Goal: Contribute content: Contribute content

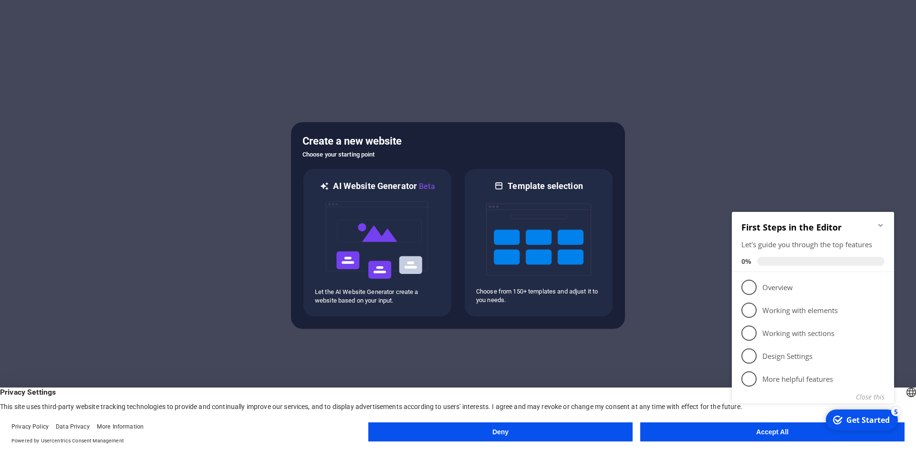
click at [730, 441] on div "Deny Accept All" at bounding box center [636, 433] width 536 height 23
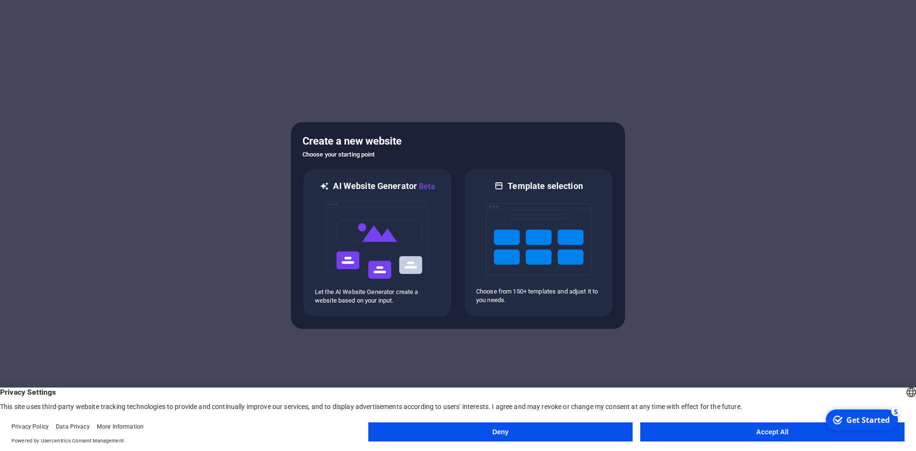
click at [821, 434] on appcues-checklist "Contextual help checklist present on screen" at bounding box center [861, 421] width 81 height 31
click at [741, 429] on button "Accept All" at bounding box center [772, 431] width 264 height 19
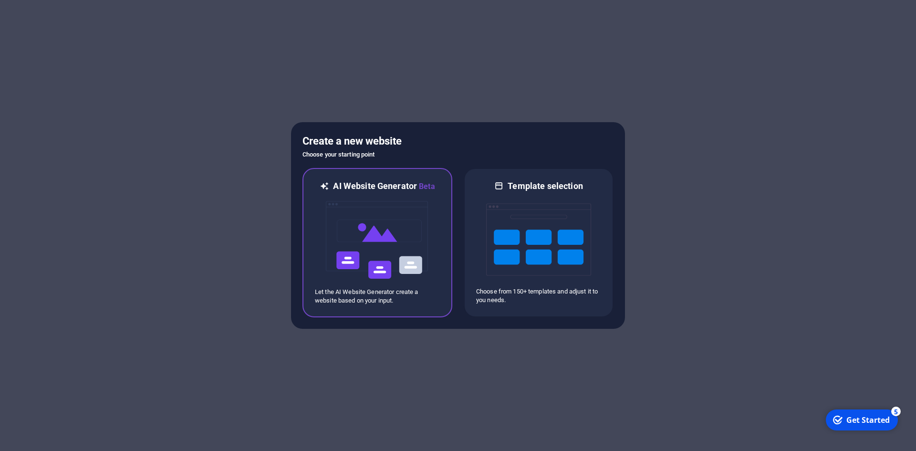
click at [399, 239] on img at bounding box center [377, 239] width 105 height 95
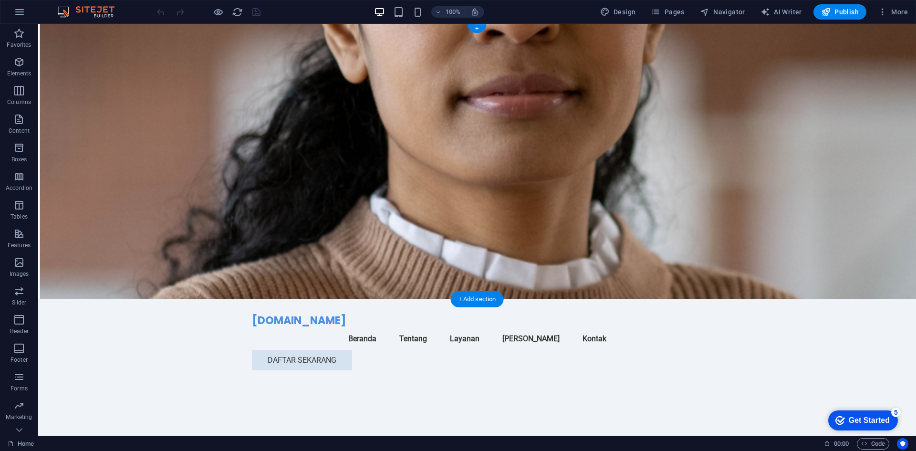
click at [708, 146] on figure at bounding box center [477, 161] width 878 height 275
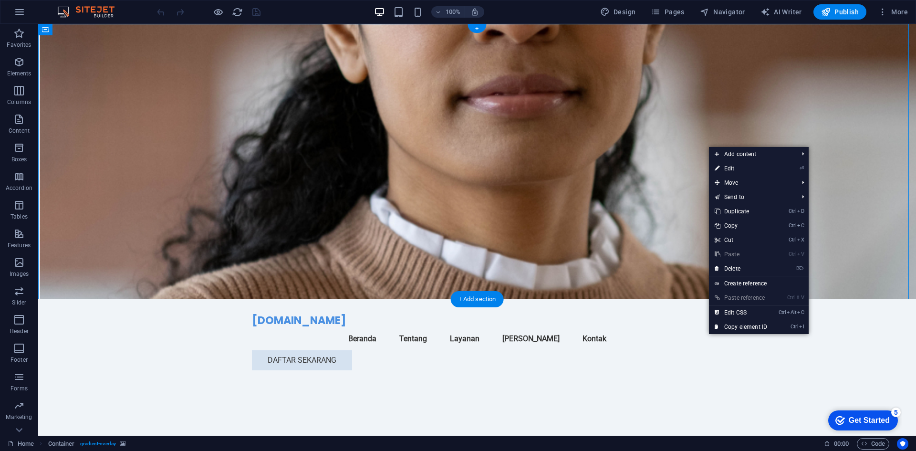
click at [561, 164] on figure at bounding box center [477, 161] width 878 height 275
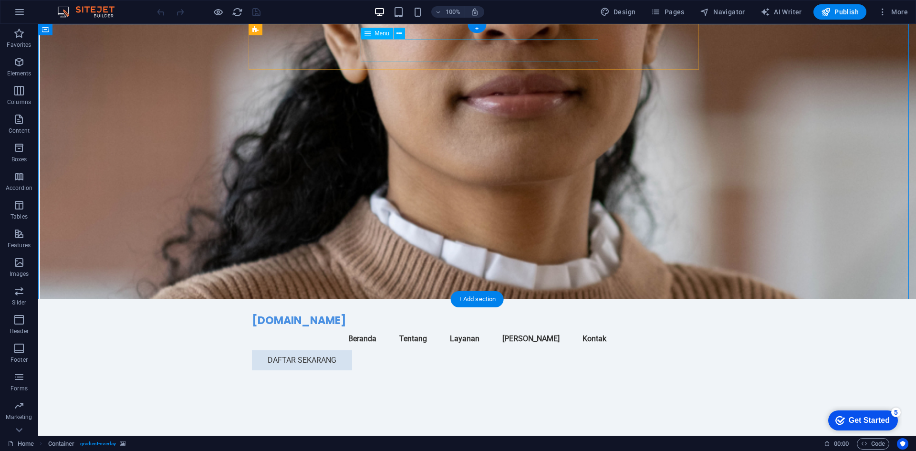
click at [528, 327] on nav "Beranda Tentang Layanan Tim Kontak" at bounding box center [477, 338] width 451 height 23
click at [529, 327] on nav "Beranda Tentang Layanan Tim Kontak" at bounding box center [477, 338] width 451 height 23
select select
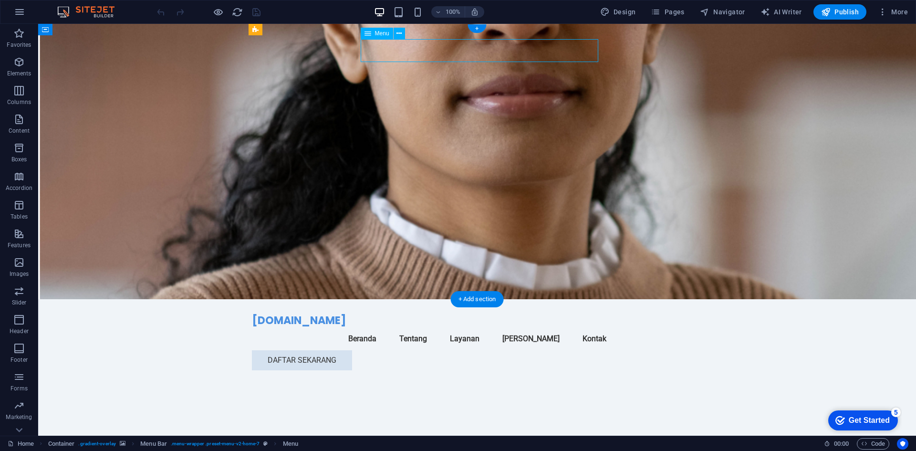
select select
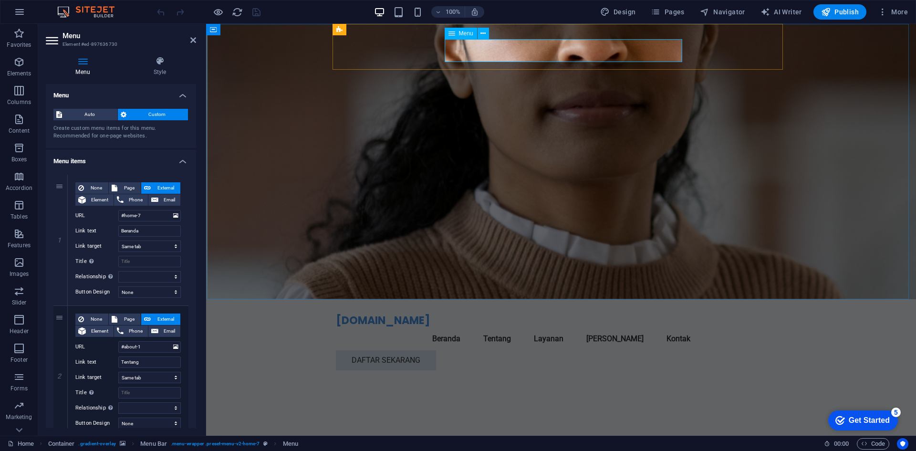
click at [616, 327] on nav "Beranda Tentang Layanan Tim Kontak" at bounding box center [561, 338] width 451 height 23
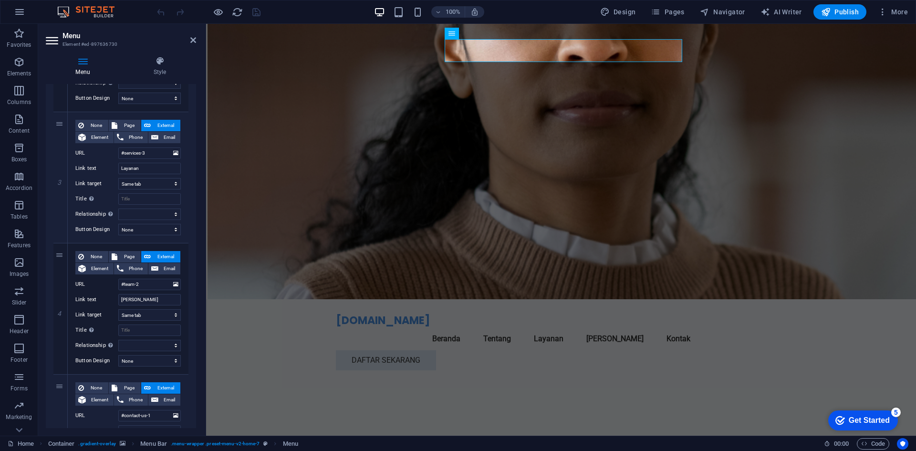
scroll to position [334, 0]
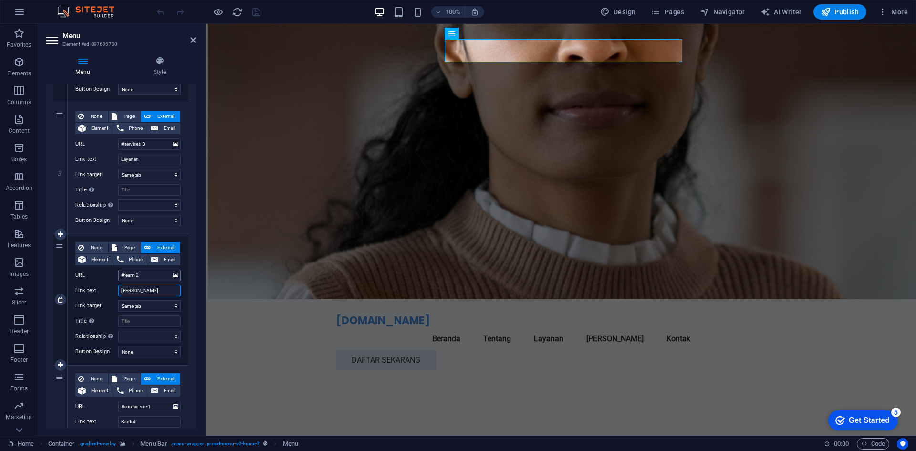
drag, startPoint x: 140, startPoint y: 293, endPoint x: 118, endPoint y: 277, distance: 26.6
click at [119, 278] on div "None Page External Element Phone Email Page Home Subpage Legal Notice Privacy E…" at bounding box center [127, 292] width 105 height 100
type input "Guru"
select select
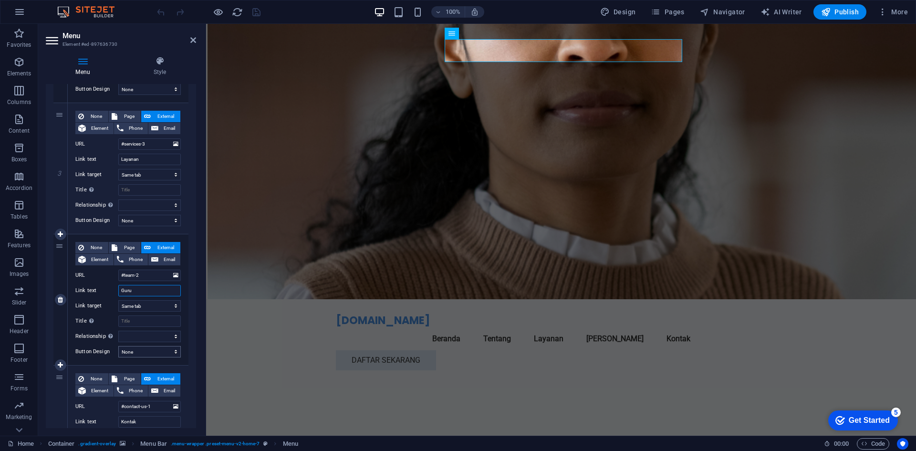
select select
type input "Guru dan"
select select
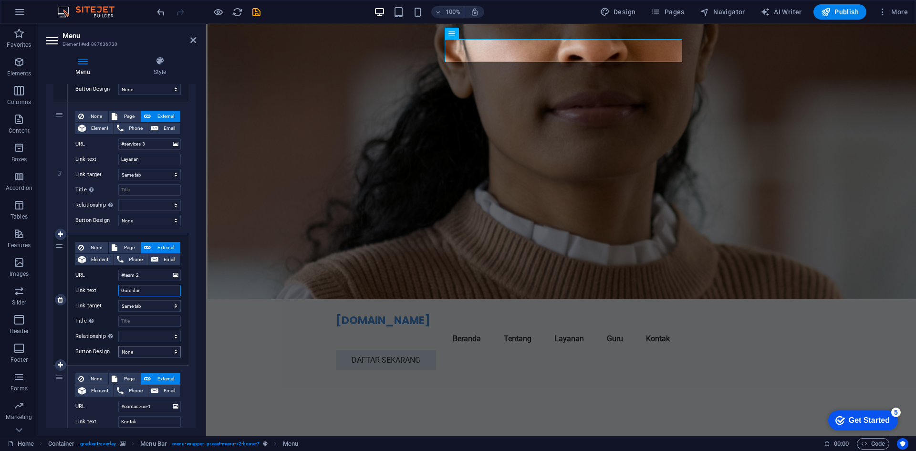
select select
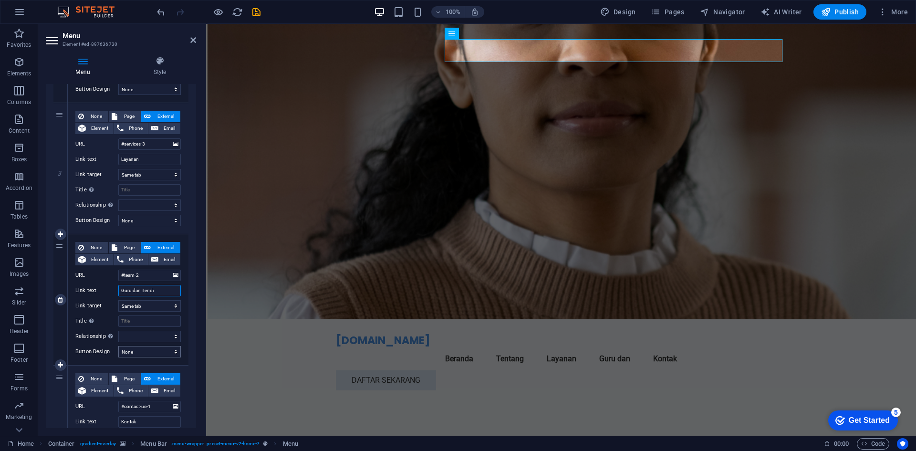
type input "Guru dan Tendik"
select select
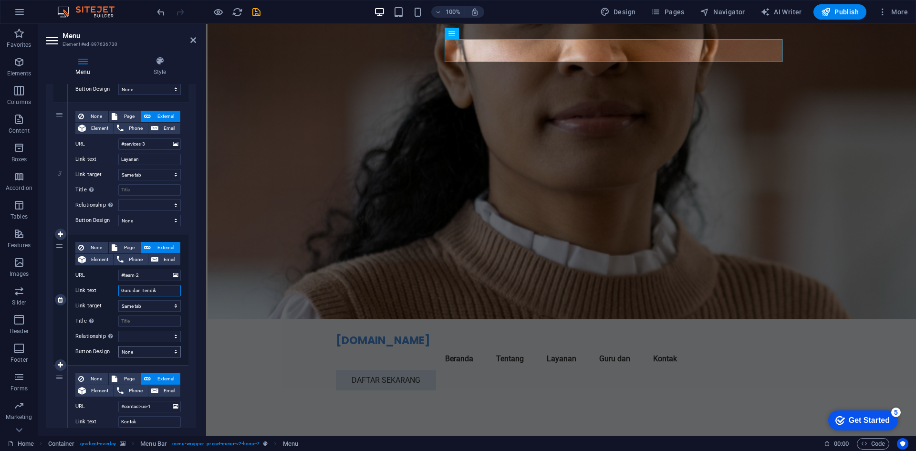
select select
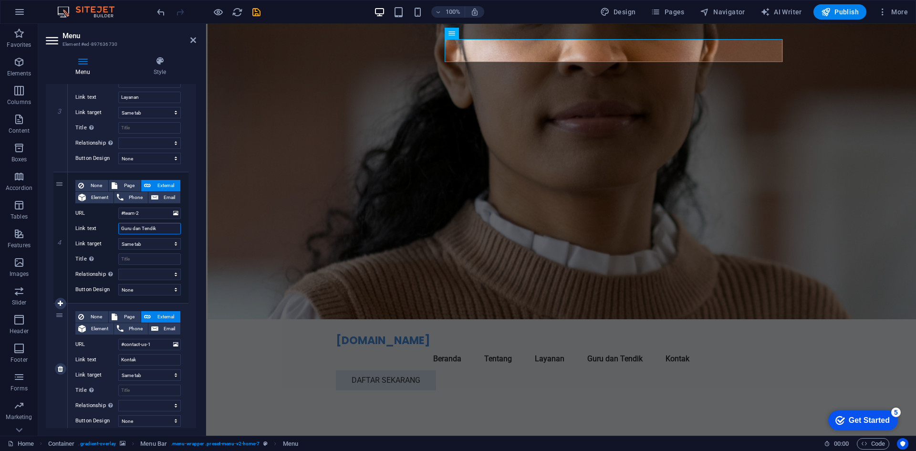
scroll to position [381, 0]
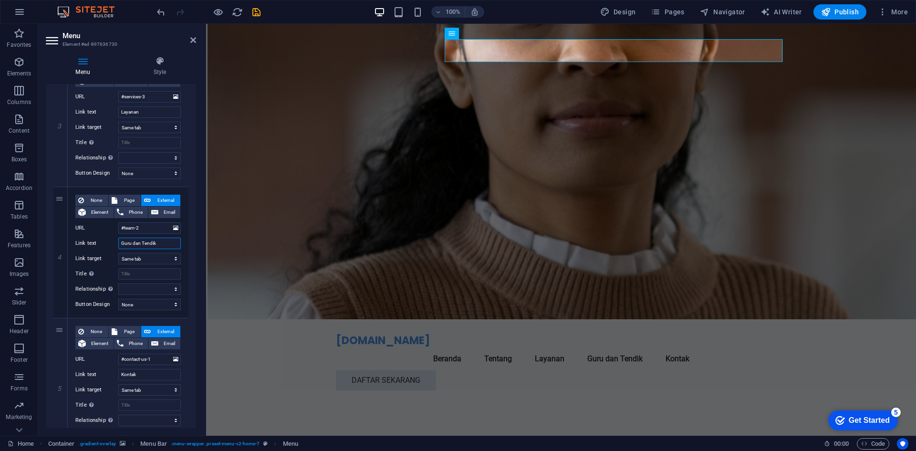
type input "Guru dan Tendik"
click at [199, 283] on div "Menu Style Menu Auto Custom Create custom menu items for this menu. Recommended…" at bounding box center [121, 242] width 166 height 387
click at [297, 183] on figure at bounding box center [561, 171] width 710 height 295
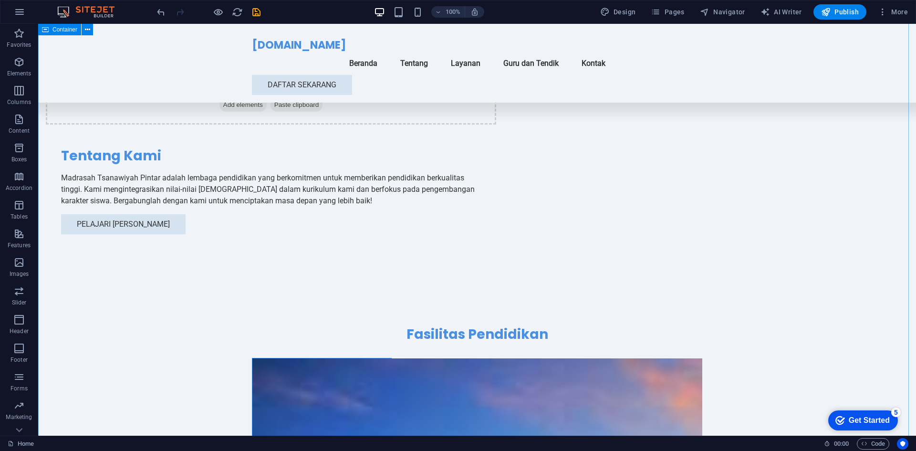
scroll to position [907, 0]
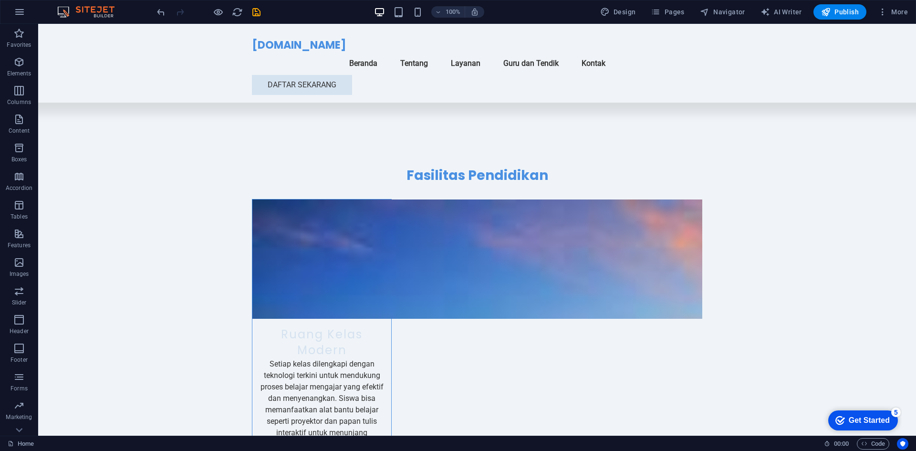
click at [870, 416] on div "Get Started" at bounding box center [869, 420] width 41 height 9
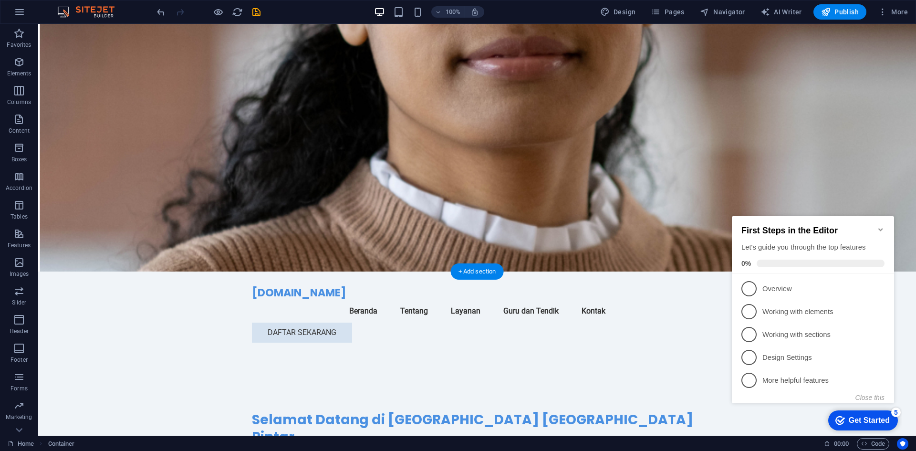
scroll to position [0, 0]
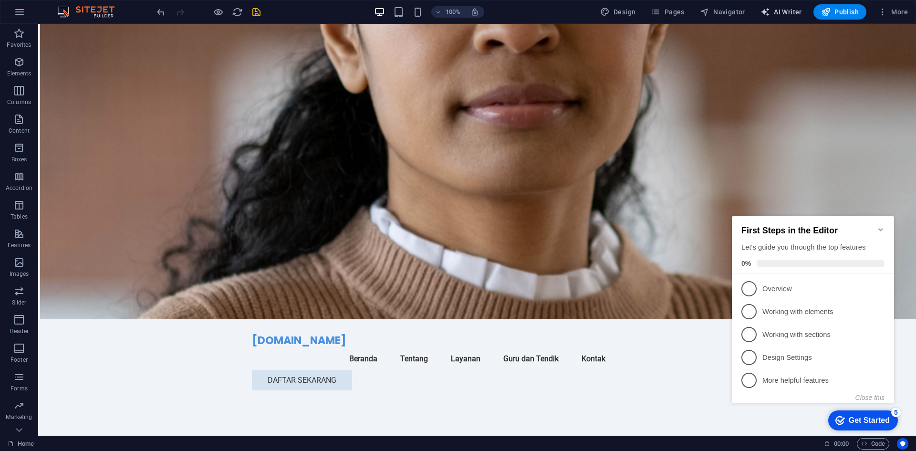
click at [785, 9] on span "AI Writer" at bounding box center [782, 12] width 42 height 10
select select "English"
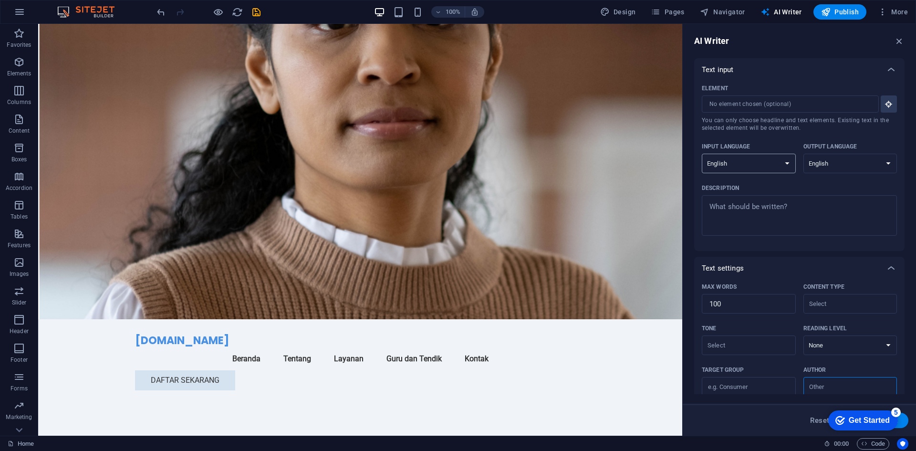
click at [764, 163] on select "Albanian Arabic Armenian Awadhi Azerbaijani Bashkir Basque Belarusian Bengali B…" at bounding box center [749, 164] width 94 height 20
select select "Indonesian"
click at [702, 154] on select "Albanian Arabic Armenian Awadhi Azerbaijani Bashkir Basque Belarusian Bengali B…" at bounding box center [749, 164] width 94 height 20
click at [823, 165] on select "Albanian Arabic Armenian Awadhi Azerbaijani Bashkir Basque Belarusian Bengali B…" at bounding box center [851, 164] width 94 height 20
select select "Indonesian"
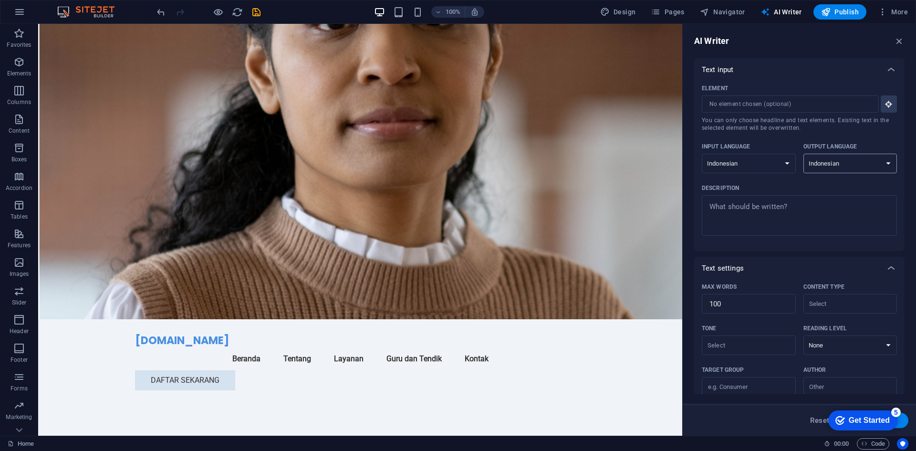
click at [804, 154] on select "Albanian Arabic Armenian Awadhi Azerbaijani Bashkir Basque Belarusian Bengali B…" at bounding box center [851, 164] width 94 height 20
click at [854, 13] on span "Publish" at bounding box center [840, 12] width 38 height 10
